Goal: Information Seeking & Learning: Learn about a topic

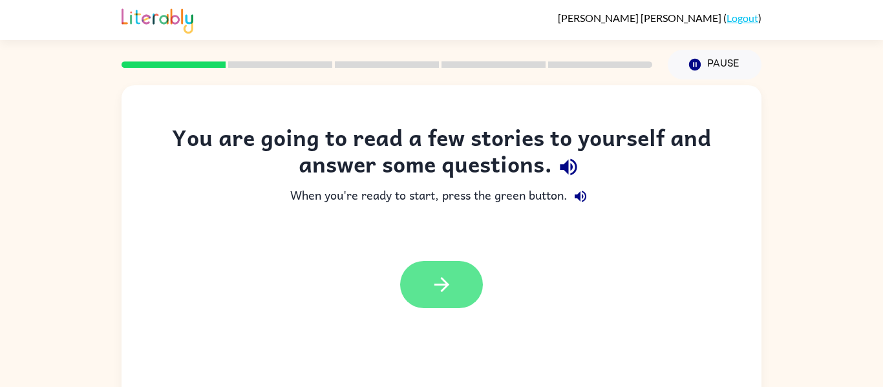
click at [455, 274] on button "button" at bounding box center [441, 284] width 83 height 47
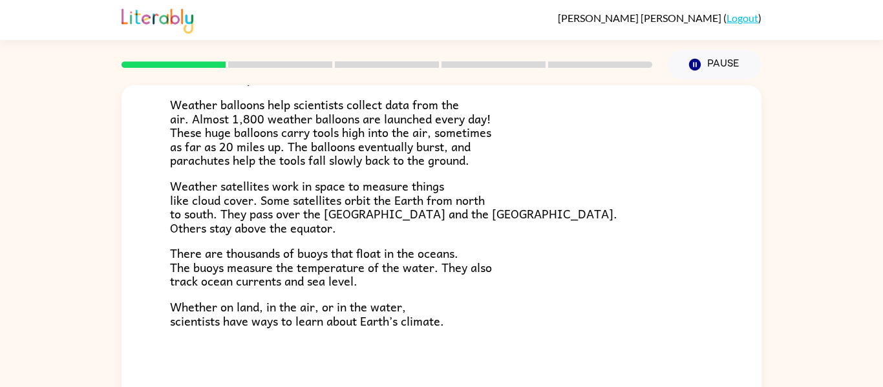
scroll to position [67, 0]
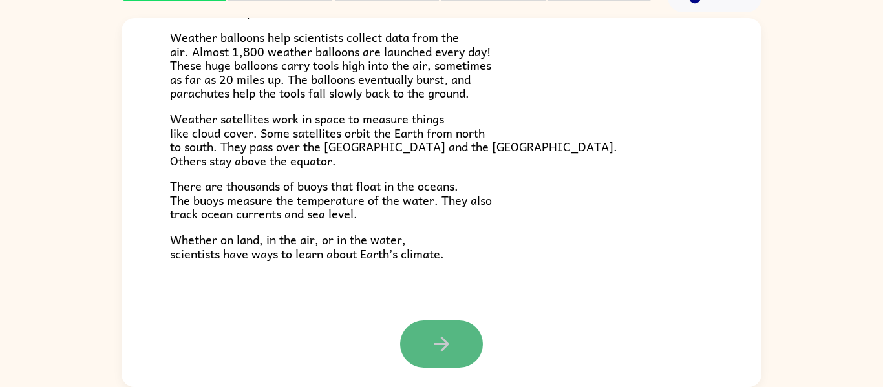
click at [454, 330] on button "button" at bounding box center [441, 344] width 83 height 47
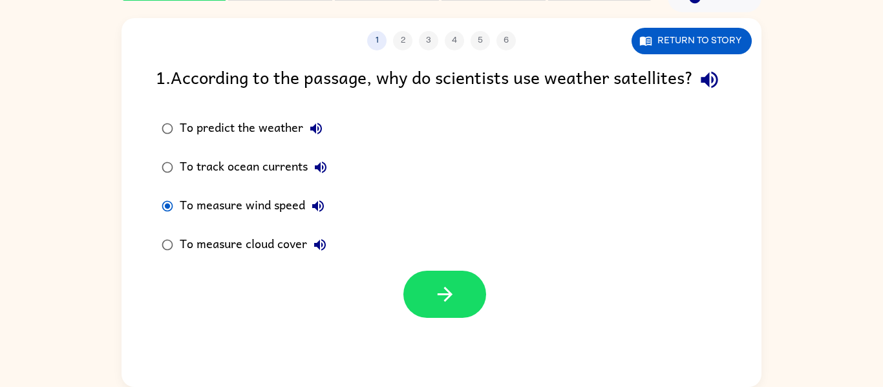
click at [486, 366] on div "1 2 3 4 5 6 Return to story 1 . According to the passage, why do scientists use…" at bounding box center [442, 202] width 640 height 369
click at [458, 318] on button "button" at bounding box center [444, 294] width 83 height 47
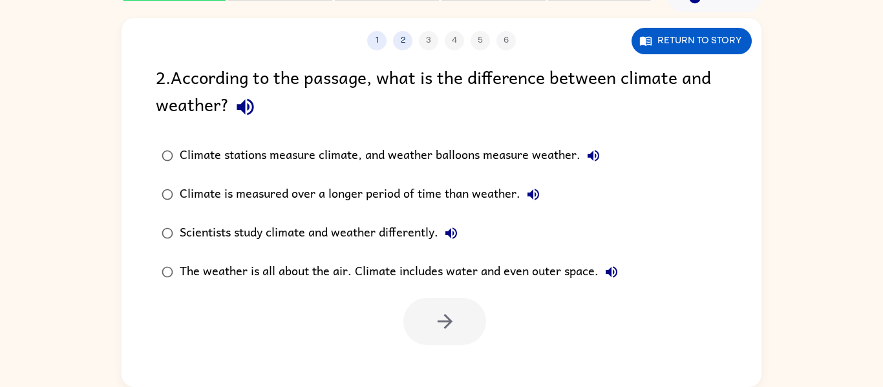
click at [211, 153] on div "Climate stations measure climate, and weather balloons measure weather." at bounding box center [393, 156] width 427 height 26
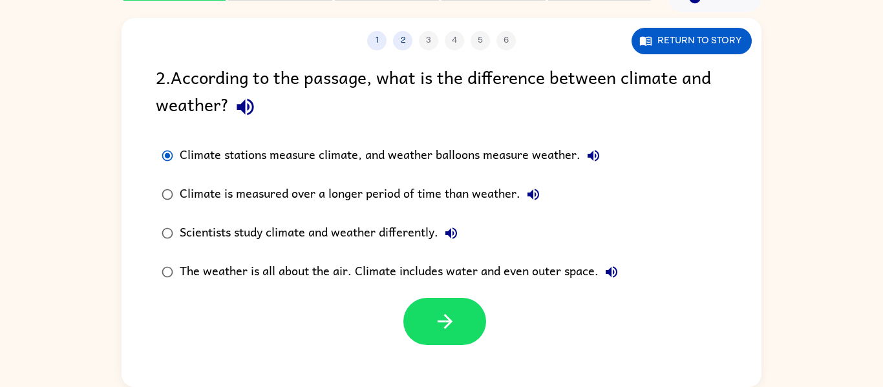
click at [153, 118] on div "2 . According to the passage, what is the difference between climate and weathe…" at bounding box center [442, 204] width 640 height 282
click at [312, 232] on div "Scientists study climate and weather differently." at bounding box center [322, 233] width 284 height 26
click at [181, 268] on div "The weather is all about the air. Climate includes water and even outer space." at bounding box center [402, 272] width 445 height 26
click at [406, 326] on button "button" at bounding box center [444, 321] width 83 height 47
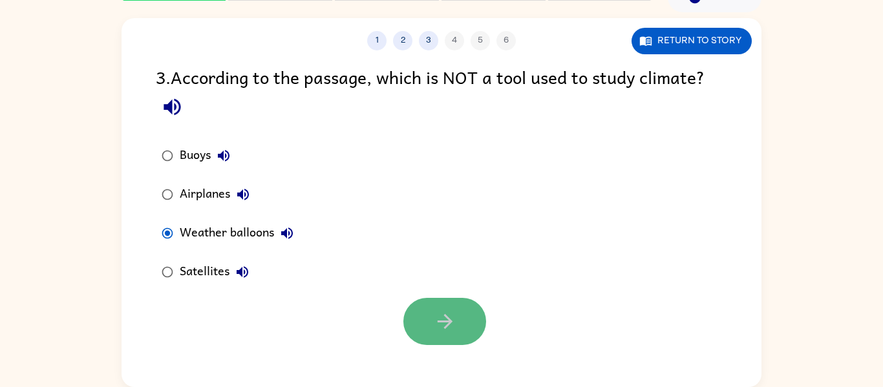
click at [449, 339] on button "button" at bounding box center [444, 321] width 83 height 47
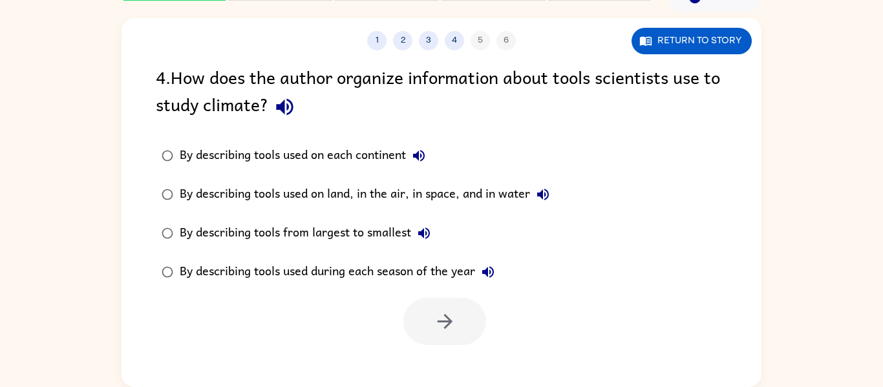
click at [449, 339] on div at bounding box center [444, 321] width 83 height 47
click at [422, 311] on button "button" at bounding box center [444, 321] width 83 height 47
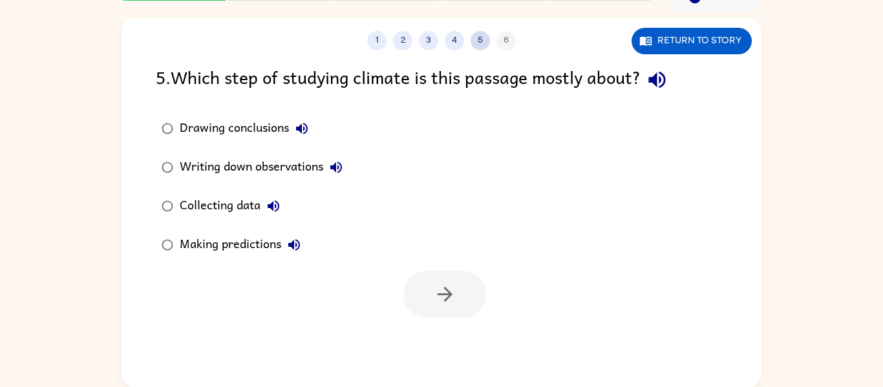
click at [485, 42] on button "5" at bounding box center [480, 40] width 19 height 19
click at [453, 42] on button "4" at bounding box center [454, 40] width 19 height 19
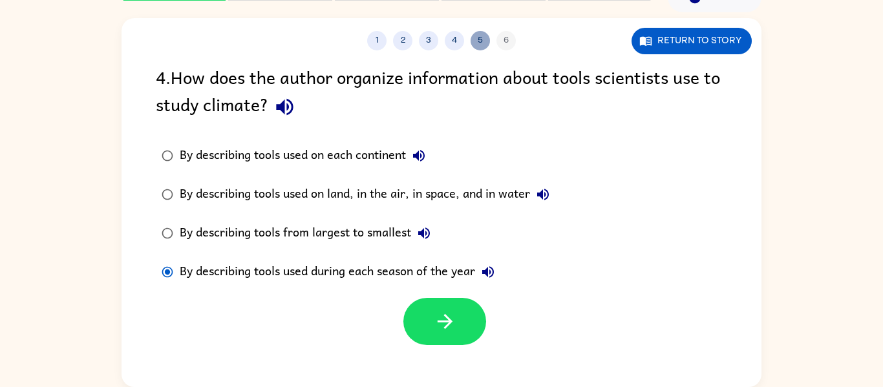
click at [478, 39] on button "5" at bounding box center [480, 40] width 19 height 19
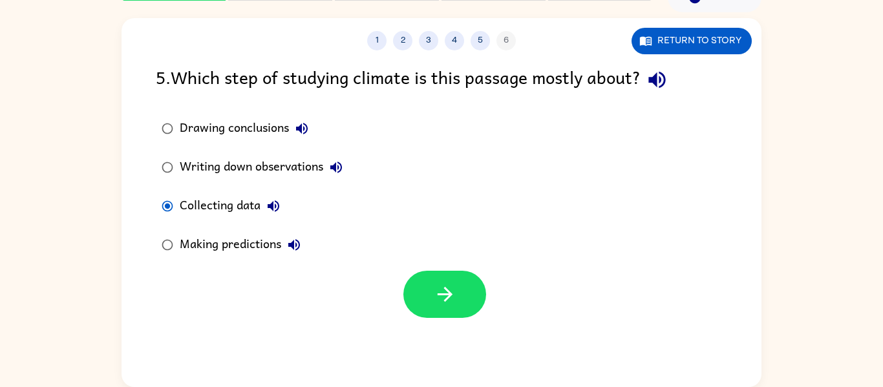
click at [447, 320] on div "1 2 3 4 5 6 Return to story 5 . Which step of studying climate is this passage …" at bounding box center [442, 202] width 640 height 369
click at [427, 301] on button "button" at bounding box center [444, 294] width 83 height 47
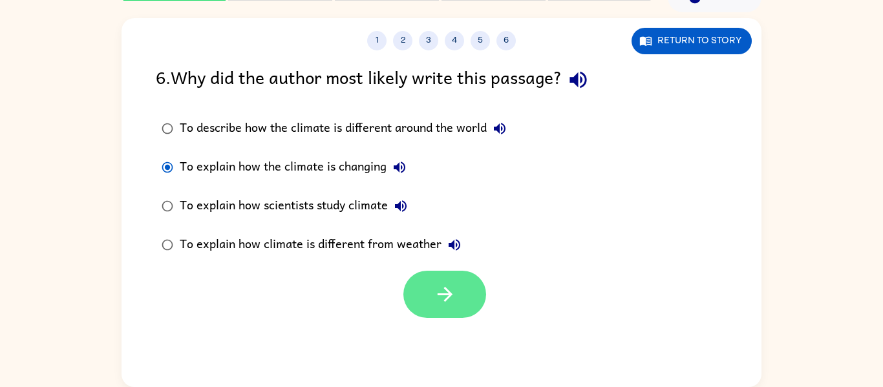
click at [478, 294] on button "button" at bounding box center [444, 294] width 83 height 47
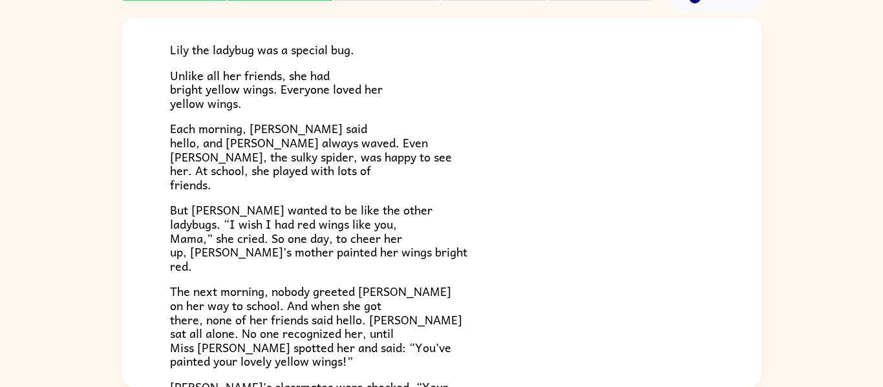
scroll to position [361, 0]
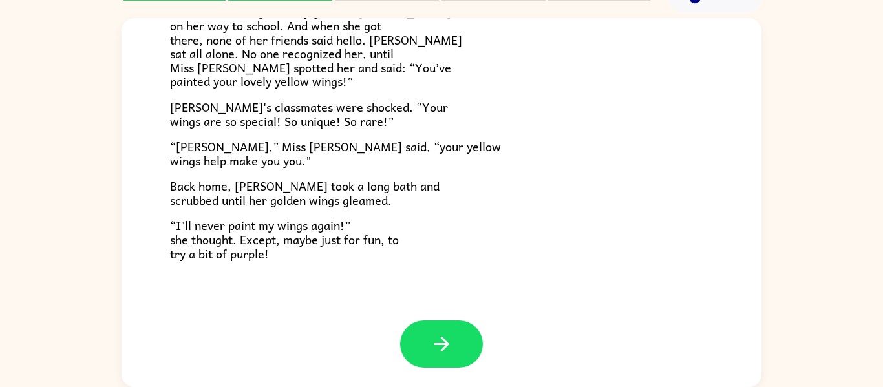
click at [435, 346] on icon "button" at bounding box center [442, 344] width 23 height 23
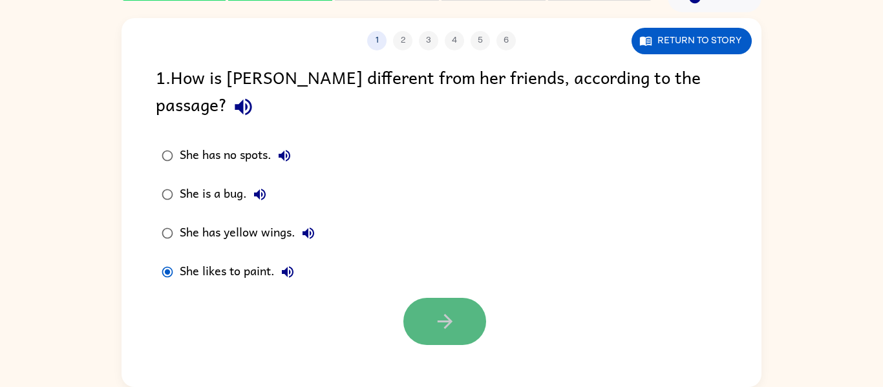
click at [455, 314] on button "button" at bounding box center [444, 321] width 83 height 47
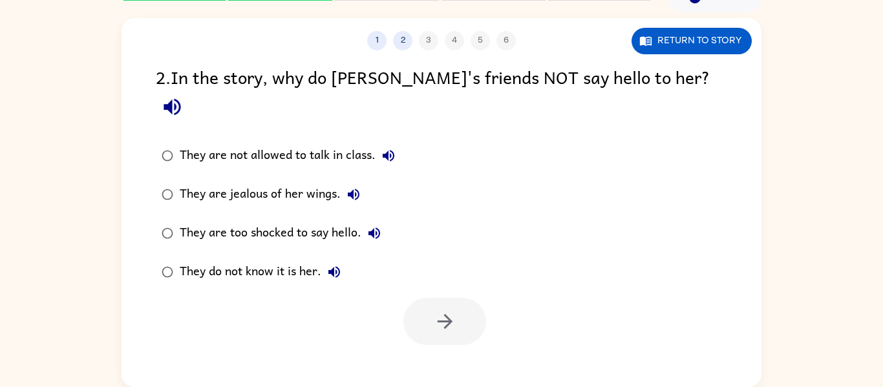
click at [180, 259] on div "They do not know it is her." at bounding box center [263, 272] width 167 height 26
click at [429, 298] on button "button" at bounding box center [444, 321] width 83 height 47
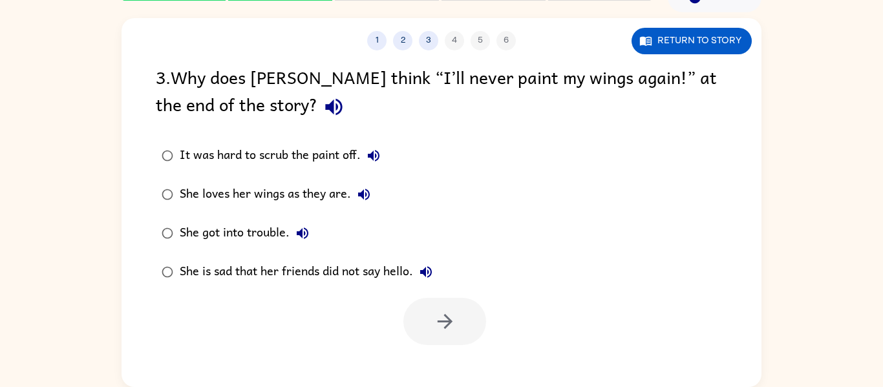
click at [182, 230] on div "She got into trouble." at bounding box center [248, 233] width 136 height 26
click at [449, 316] on icon "button" at bounding box center [445, 321] width 23 height 23
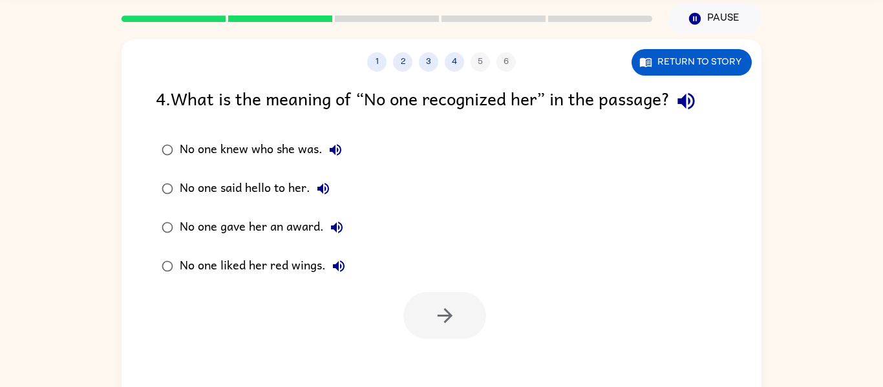
scroll to position [48, 0]
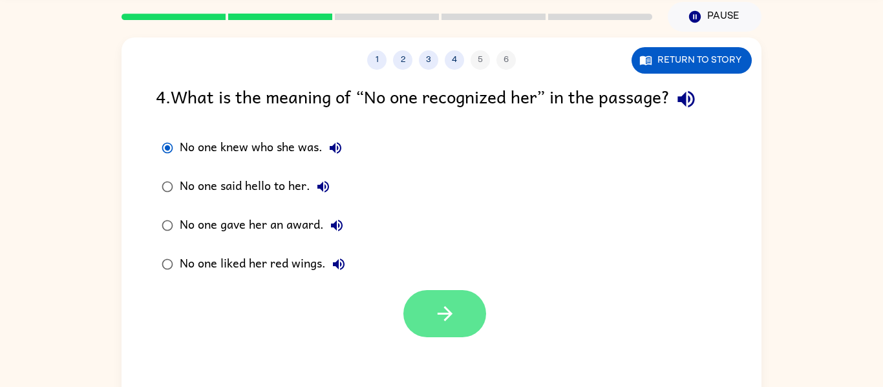
click at [429, 318] on button "button" at bounding box center [444, 313] width 83 height 47
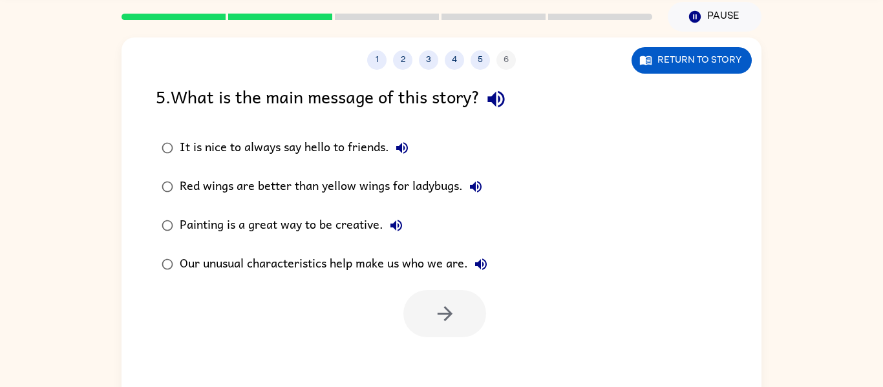
click at [261, 132] on label "It is nice to always say hello to friends." at bounding box center [325, 148] width 352 height 39
click at [434, 316] on icon "button" at bounding box center [445, 314] width 23 height 23
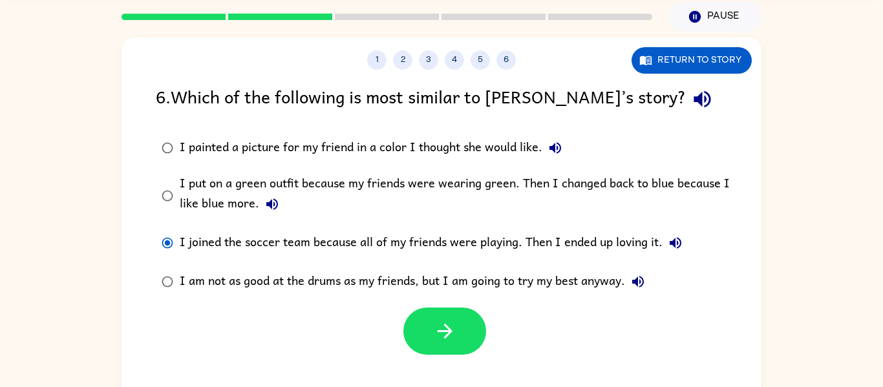
click at [458, 159] on div "I painted a picture for my friend in a color I thought she would like." at bounding box center [374, 148] width 389 height 26
click at [442, 343] on button "button" at bounding box center [444, 331] width 83 height 47
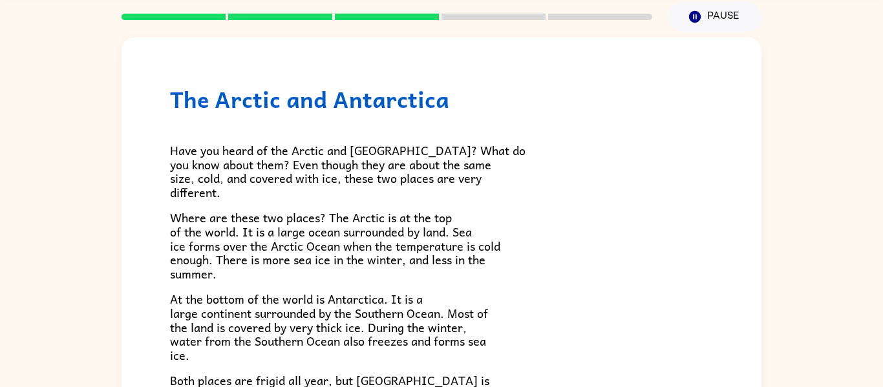
scroll to position [273, 0]
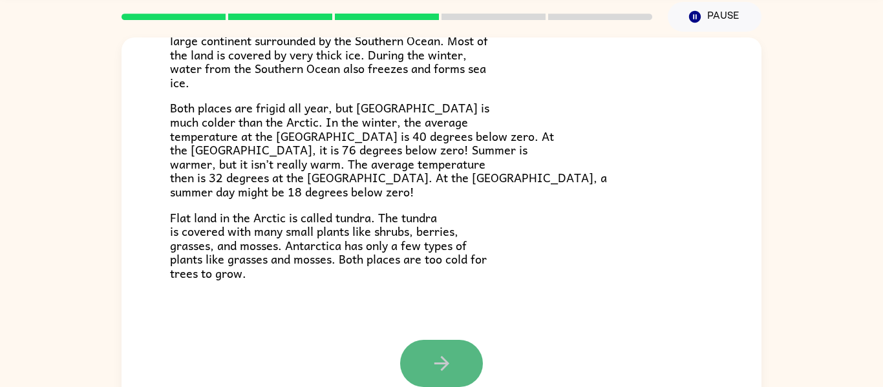
click at [433, 371] on icon "button" at bounding box center [442, 363] width 23 height 23
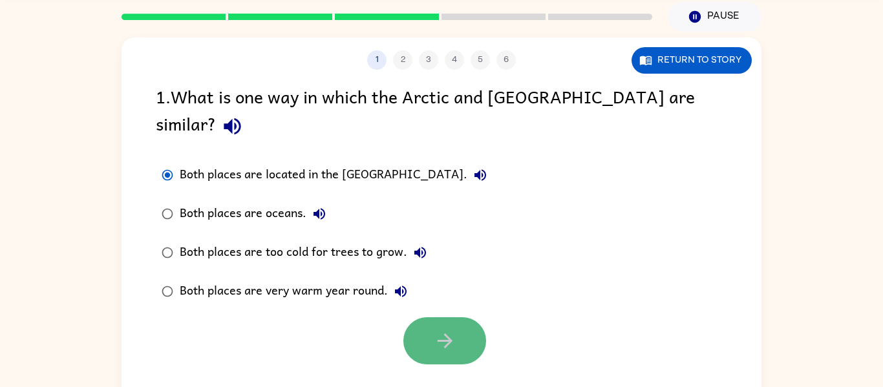
click at [418, 320] on button "button" at bounding box center [444, 340] width 83 height 47
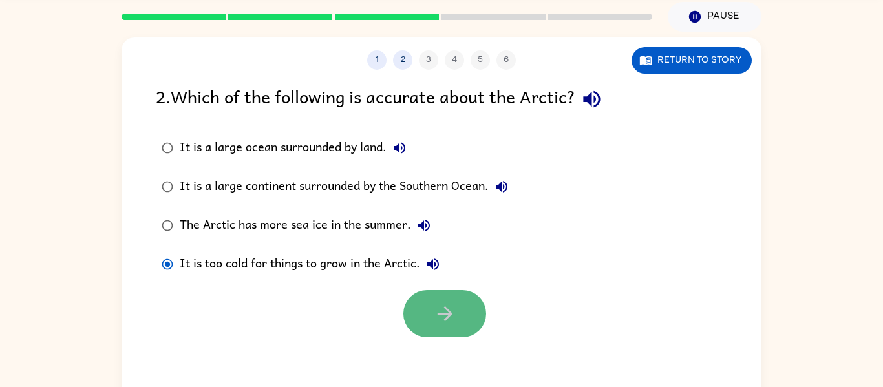
click at [438, 313] on icon "button" at bounding box center [444, 313] width 15 height 15
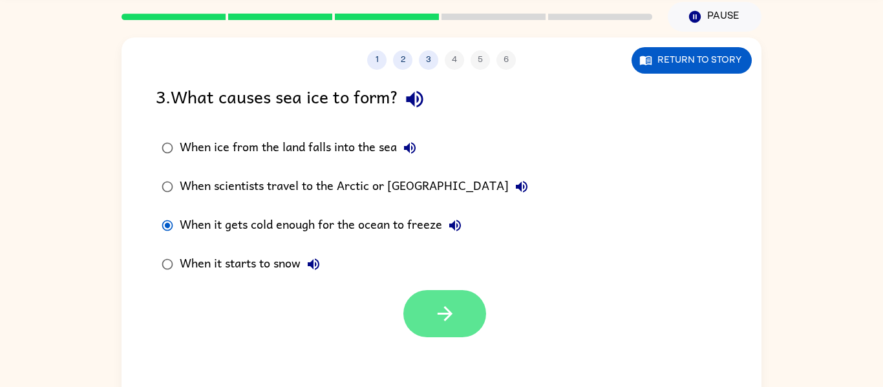
click at [449, 319] on icon "button" at bounding box center [445, 314] width 23 height 23
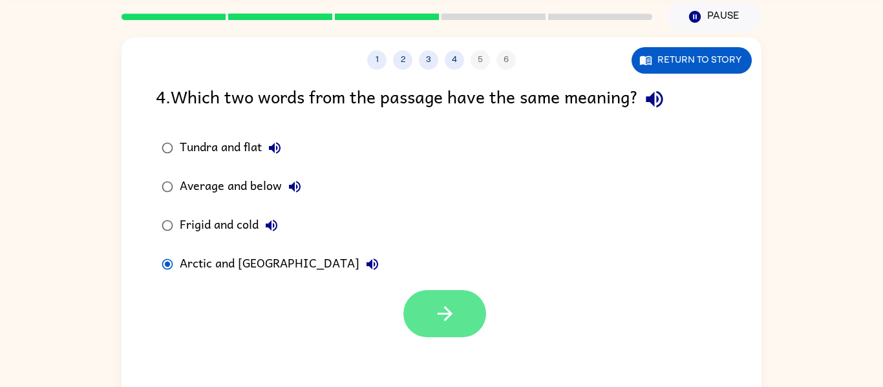
click at [442, 302] on button "button" at bounding box center [444, 313] width 83 height 47
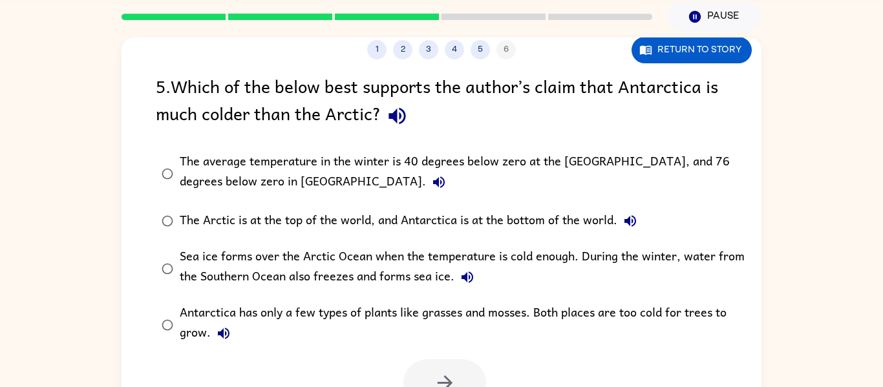
scroll to position [67, 0]
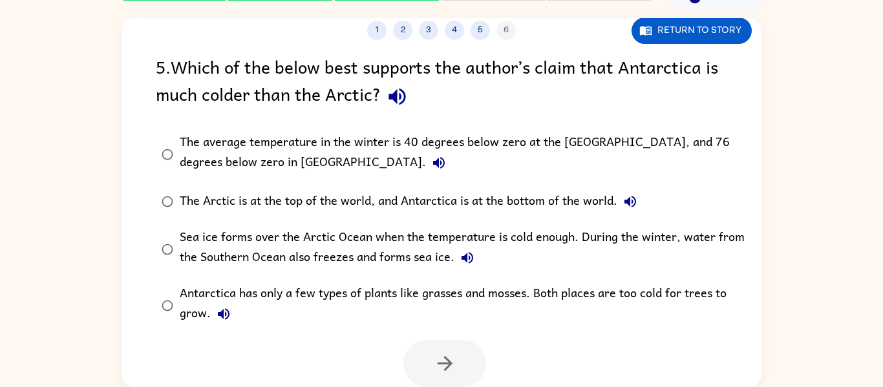
click at [350, 197] on div "The Arctic is at the top of the world, and Antarctica is at the bottom of the w…" at bounding box center [412, 202] width 464 height 26
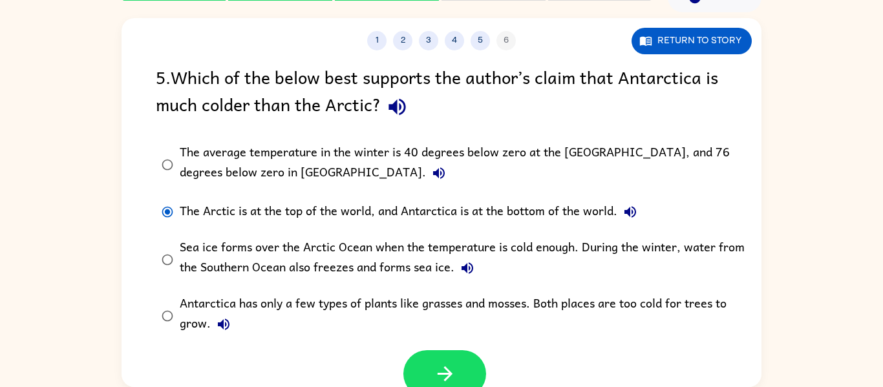
click at [359, 149] on div "The average temperature in the winter is 40 degrees below zero at the [GEOGRAPH…" at bounding box center [462, 164] width 565 height 43
click at [438, 376] on icon "button" at bounding box center [445, 374] width 23 height 23
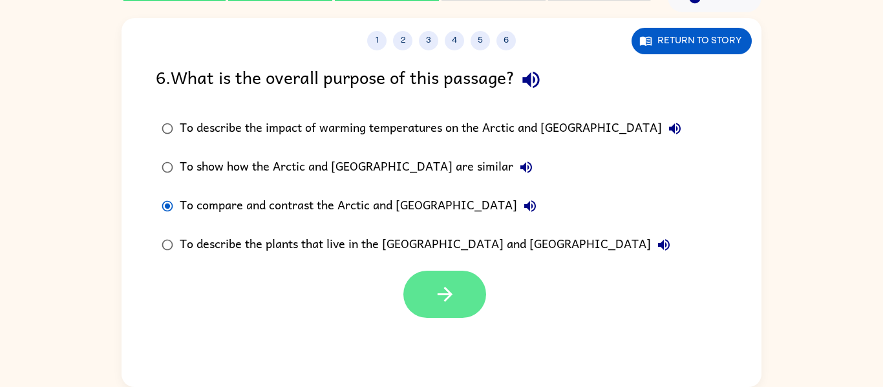
click at [447, 304] on icon "button" at bounding box center [445, 294] width 23 height 23
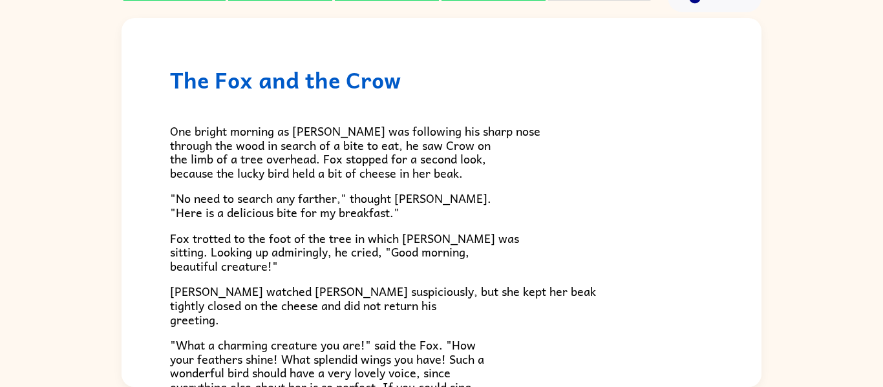
scroll to position [254, 0]
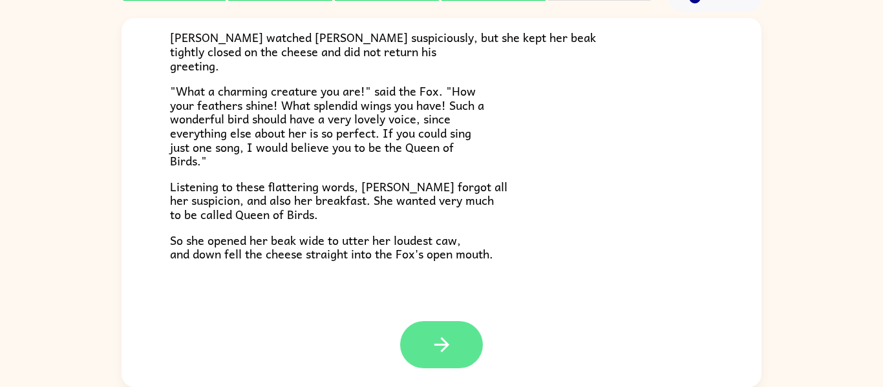
click at [437, 360] on button "button" at bounding box center [441, 344] width 83 height 47
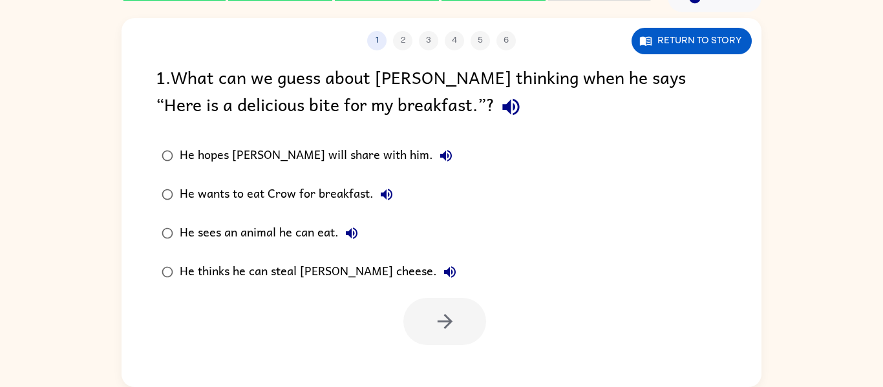
scroll to position [0, 0]
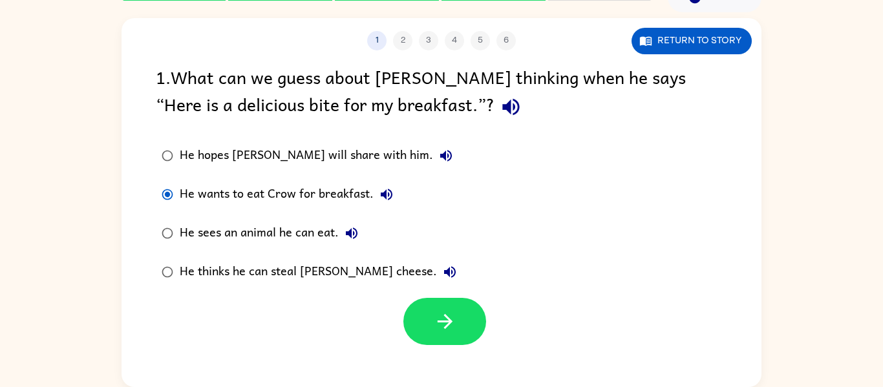
click at [454, 345] on div "1 2 3 4 5 6 Return to story 1 . What can we guess about [PERSON_NAME] thinking …" at bounding box center [442, 202] width 640 height 369
click at [445, 332] on icon "button" at bounding box center [445, 321] width 23 height 23
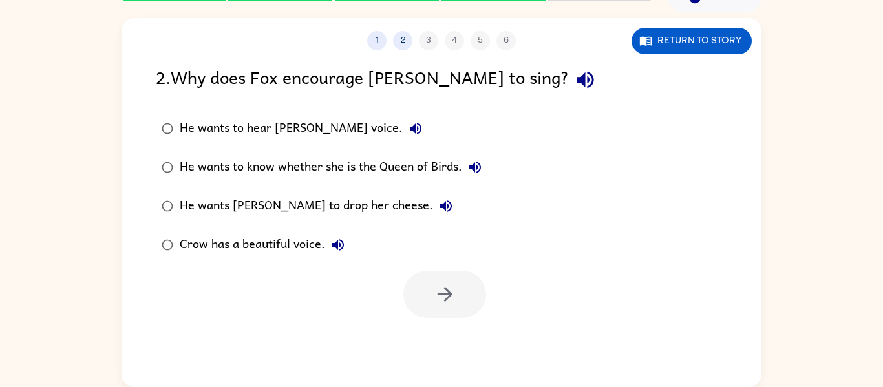
click at [64, 312] on div "1 2 3 4 5 6 Return to story 2 . Why does Fox encourage [PERSON_NAME] to sing? H…" at bounding box center [441, 199] width 883 height 375
click at [435, 304] on icon "button" at bounding box center [445, 294] width 23 height 23
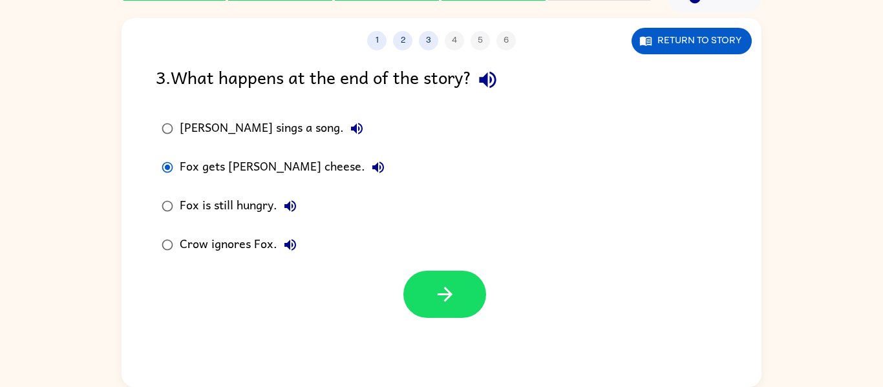
click at [372, 360] on div "1 2 3 4 5 6 Return to story 3 . What happens at the end of the story? [PERSON_N…" at bounding box center [442, 202] width 640 height 369
click at [460, 281] on button "button" at bounding box center [444, 294] width 83 height 47
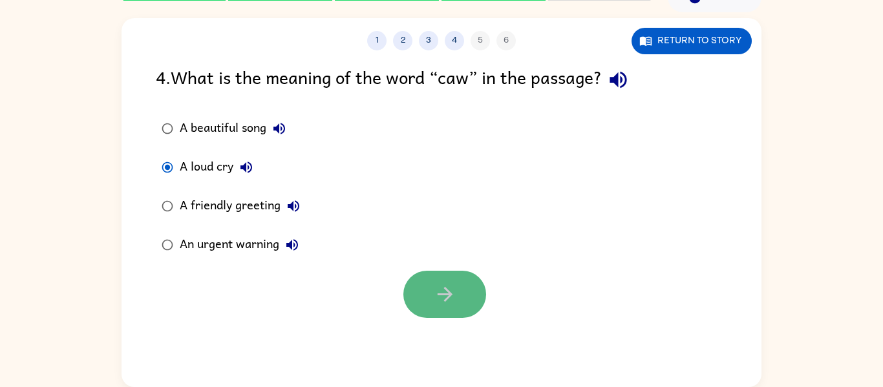
click at [432, 288] on button "button" at bounding box center [444, 294] width 83 height 47
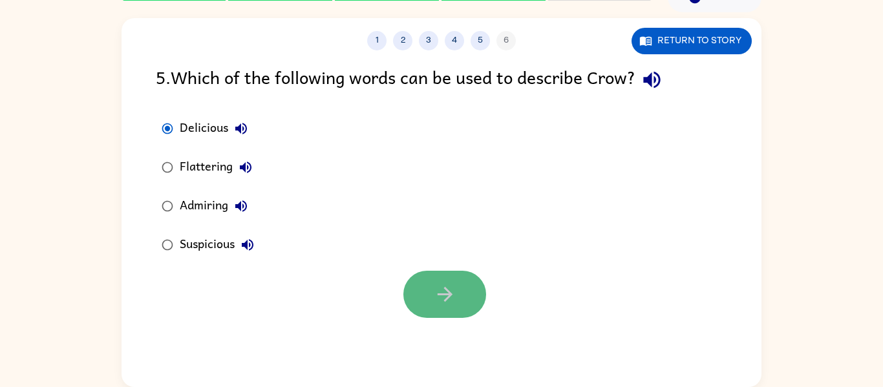
click at [443, 308] on button "button" at bounding box center [444, 294] width 83 height 47
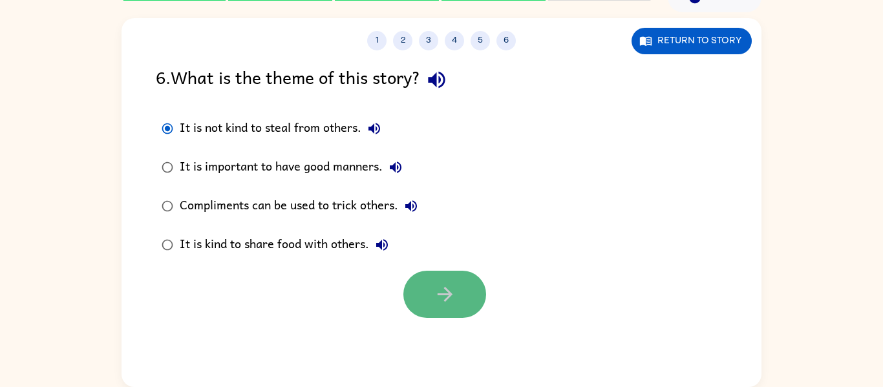
click at [434, 295] on icon "button" at bounding box center [445, 294] width 23 height 23
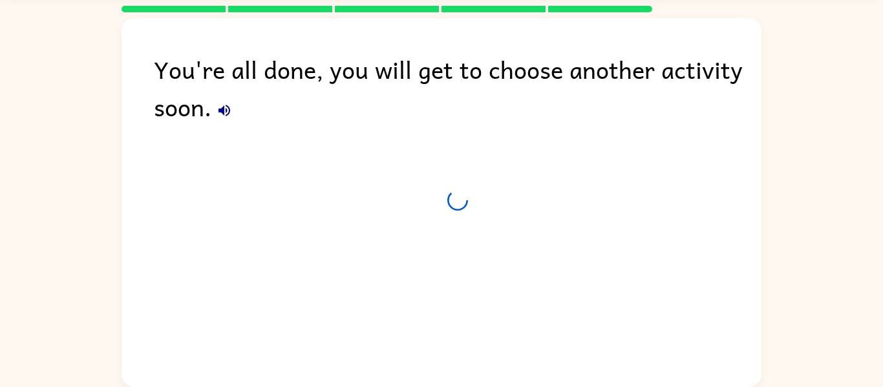
scroll to position [44, 0]
